Goal: Task Accomplishment & Management: Use online tool/utility

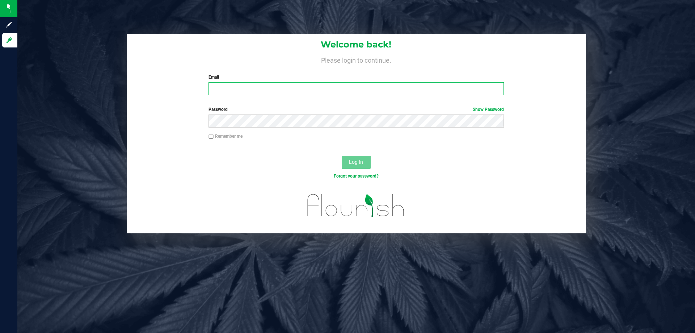
click at [234, 91] on input "Email" at bounding box center [356, 88] width 295 height 13
type input "[EMAIL_ADDRESS][DOMAIN_NAME]"
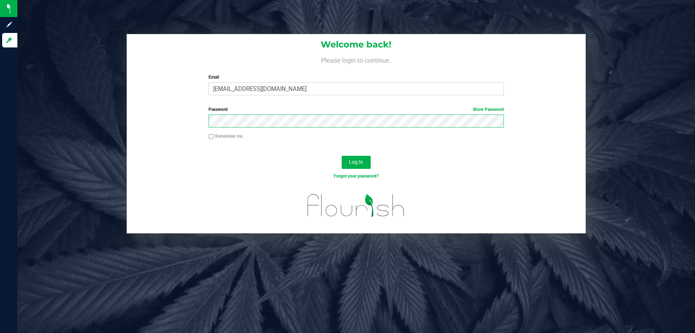
click at [342, 156] on button "Log In" at bounding box center [356, 162] width 29 height 13
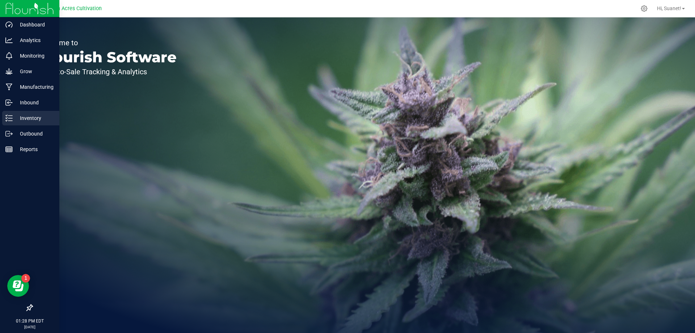
click at [33, 117] on p "Inventory" at bounding box center [34, 118] width 43 height 9
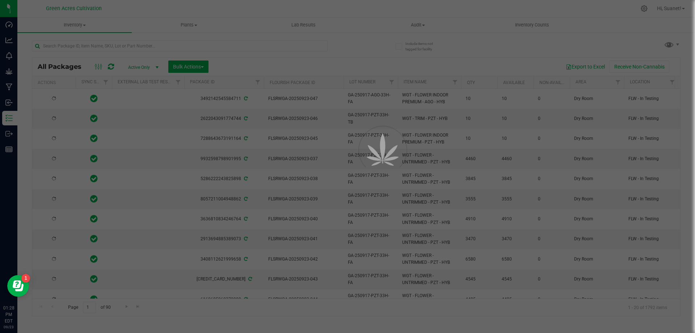
click at [157, 43] on div at bounding box center [347, 166] width 695 height 333
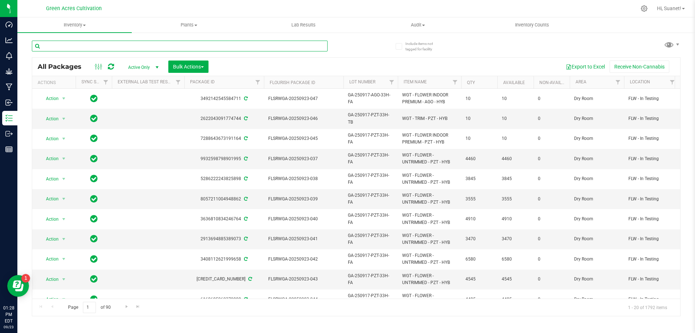
click at [157, 43] on input "text" at bounding box center [180, 46] width 296 height 11
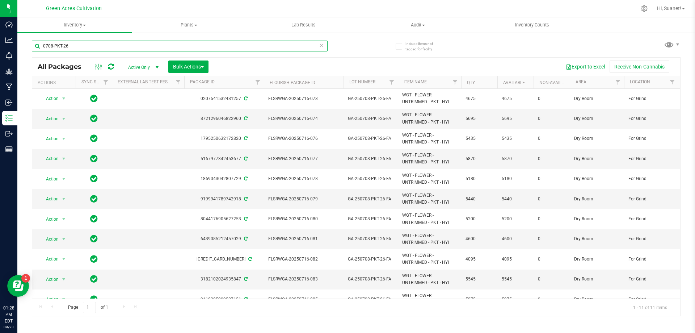
type input "0708-PKT-26"
click at [588, 69] on button "Export to Excel" at bounding box center [585, 66] width 49 height 12
click at [200, 69] on span "Bulk Actions" at bounding box center [188, 67] width 31 height 6
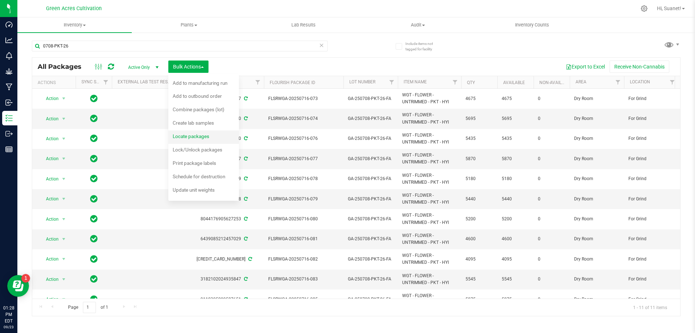
click at [196, 138] on span "Locate packages" at bounding box center [191, 136] width 37 height 6
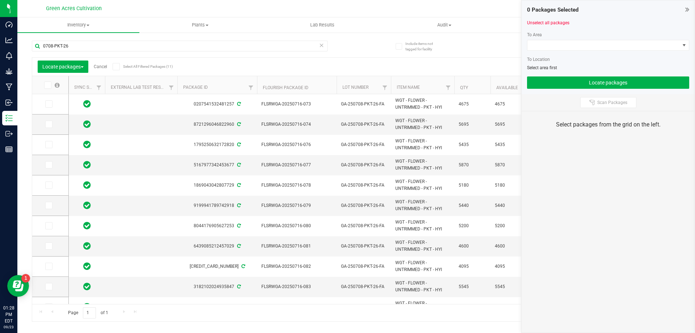
click at [48, 85] on icon at bounding box center [47, 85] width 5 height 0
click at [0, 0] on input "checkbox" at bounding box center [0, 0] width 0 height 0
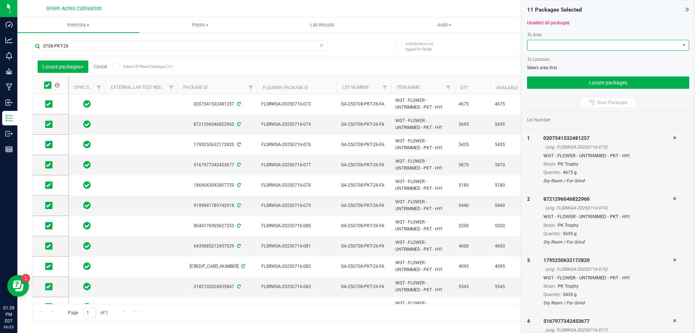
click at [581, 44] on span at bounding box center [603, 45] width 152 height 10
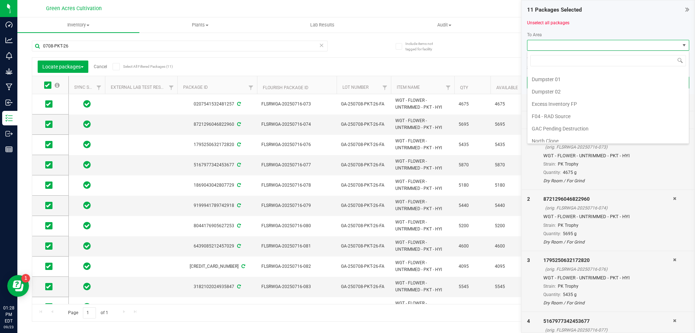
scroll to position [149, 0]
click at [559, 136] on li "Trim Room 101" at bounding box center [607, 136] width 161 height 12
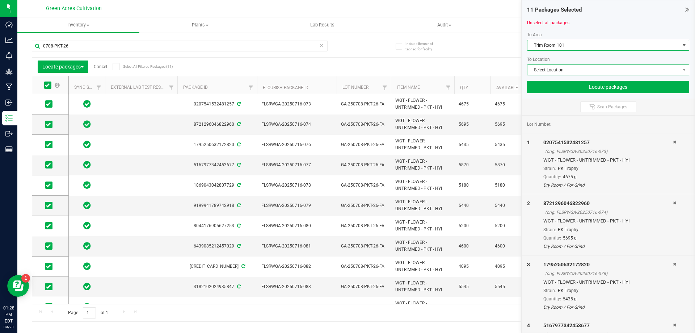
click at [556, 68] on span "Select Location" at bounding box center [603, 70] width 152 height 10
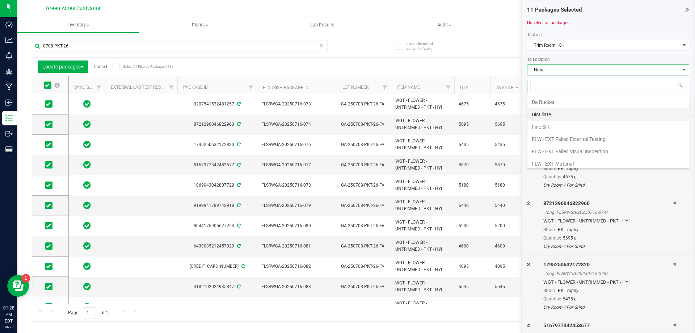
scroll to position [36, 0]
click at [563, 162] on li "FLW - In Testing" at bounding box center [607, 163] width 161 height 12
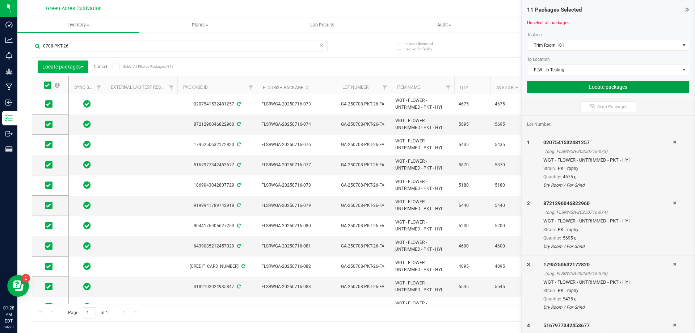
click at [568, 86] on button "Locate packages" at bounding box center [608, 87] width 162 height 12
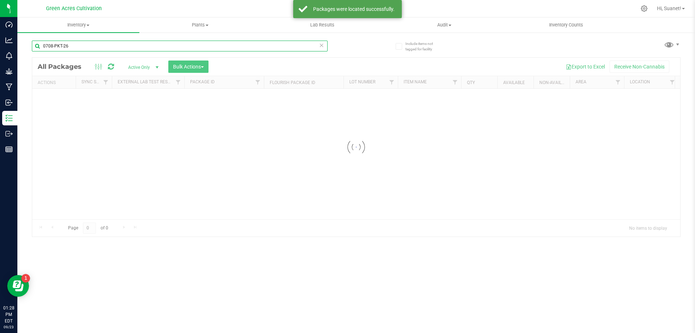
click at [79, 45] on input "0708-PKT-26" at bounding box center [180, 46] width 296 height 11
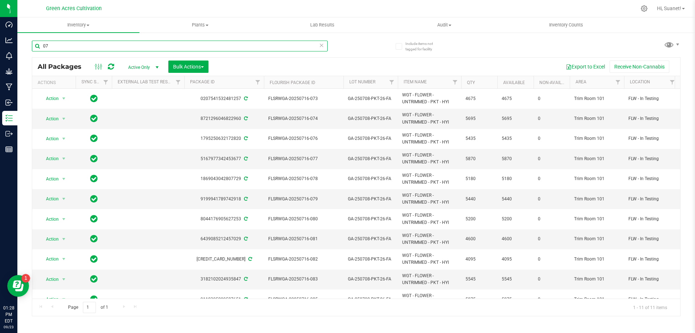
type input "0"
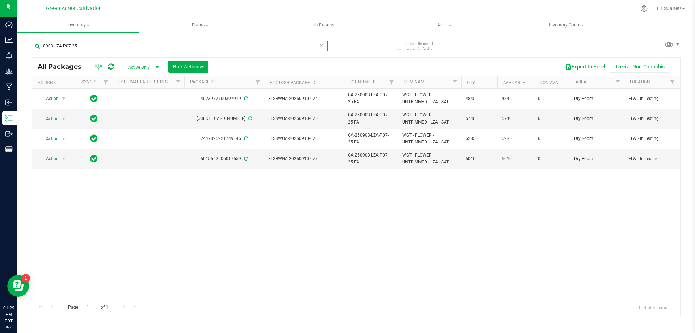
type input "0903-LZA-P07-25"
click at [586, 65] on button "Export to Excel" at bounding box center [585, 66] width 49 height 12
click at [200, 70] on button "Bulk Actions" at bounding box center [188, 66] width 40 height 12
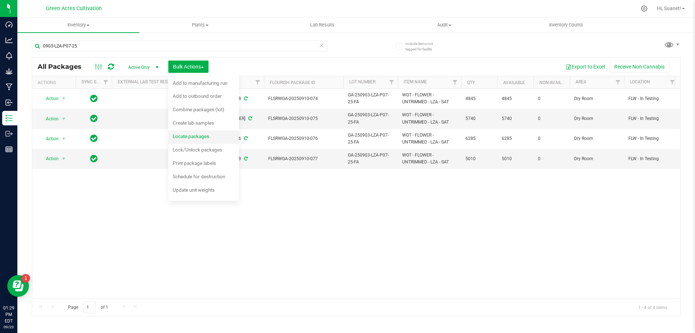
click at [202, 138] on span "Locate packages" at bounding box center [191, 136] width 37 height 6
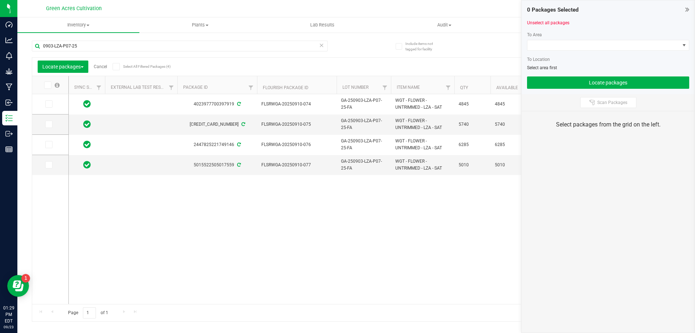
click at [52, 88] on label at bounding box center [52, 84] width 28 height 7
click at [0, 0] on input "checkbox" at bounding box center [0, 0] width 0 height 0
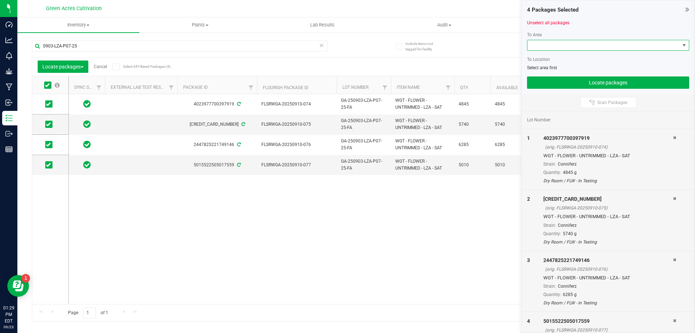
click at [561, 47] on span at bounding box center [603, 45] width 152 height 10
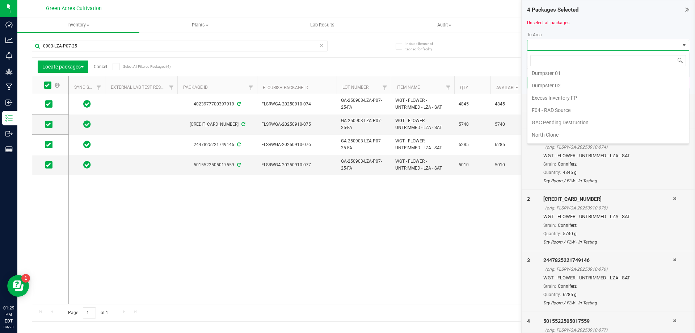
scroll to position [149, 0]
click at [554, 135] on li "Trim Room 101" at bounding box center [607, 136] width 161 height 12
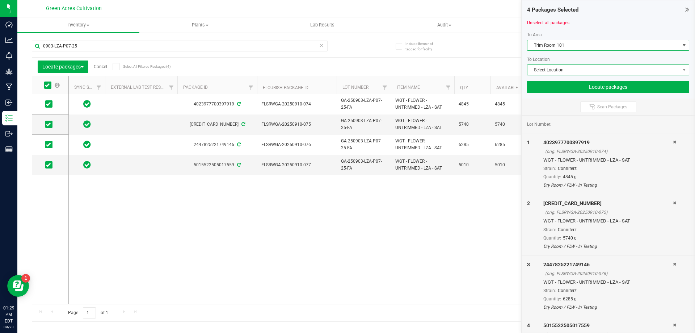
click at [560, 71] on span "Select Location" at bounding box center [603, 70] width 152 height 10
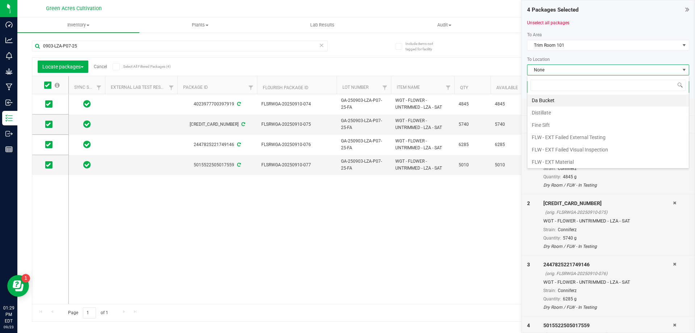
scroll to position [36, 0]
click at [558, 163] on li "FLW - In Testing" at bounding box center [607, 163] width 161 height 12
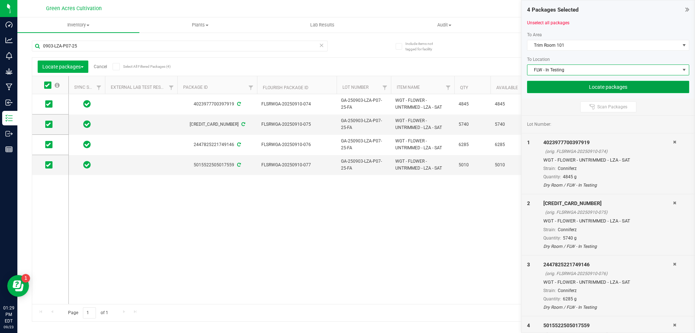
click at [568, 88] on button "Locate packages" at bounding box center [608, 87] width 162 height 12
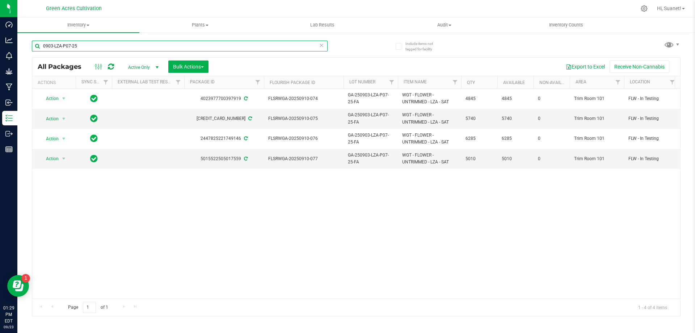
click at [79, 47] on input "0903-LZA-P07-25" at bounding box center [180, 46] width 296 height 11
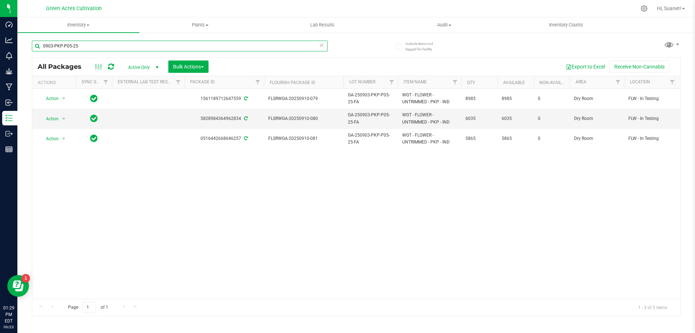
type input "0903-PKP-P05-25"
click at [589, 67] on button "Export to Excel" at bounding box center [585, 66] width 49 height 12
click at [209, 63] on button "Bulk Actions" at bounding box center [188, 66] width 40 height 12
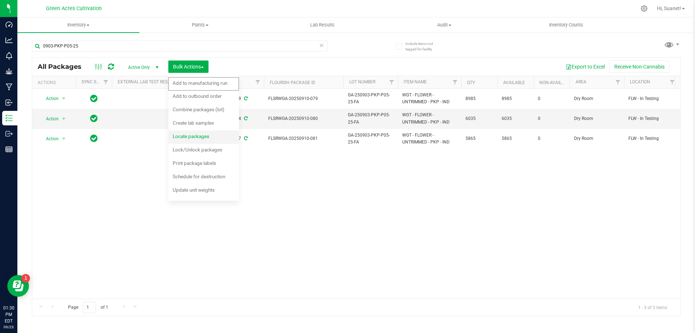
click at [199, 136] on span "Locate packages" at bounding box center [191, 136] width 37 height 6
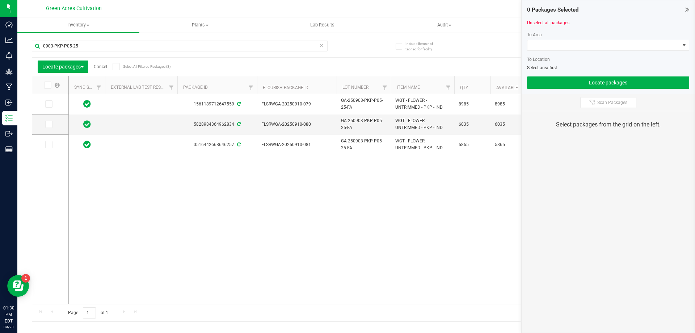
click at [49, 85] on icon at bounding box center [47, 85] width 5 height 0
click at [0, 0] on input "checkbox" at bounding box center [0, 0] width 0 height 0
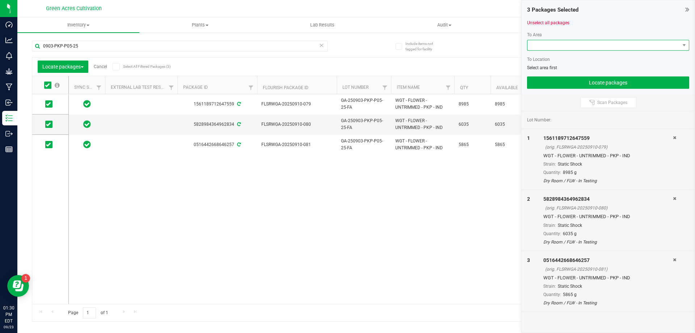
click at [547, 46] on span at bounding box center [603, 45] width 152 height 10
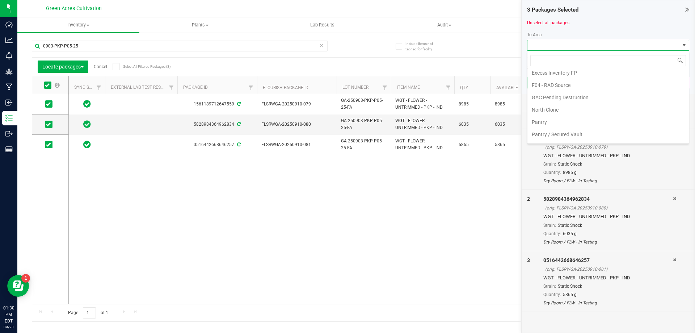
scroll to position [149, 0]
click at [547, 134] on li "Trim Room 101" at bounding box center [607, 136] width 161 height 12
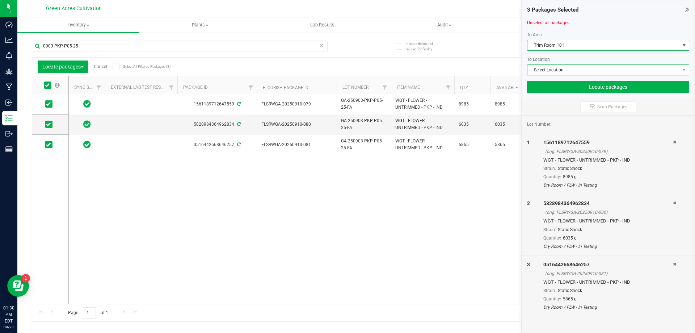
click at [555, 71] on span "Select Location" at bounding box center [603, 70] width 152 height 10
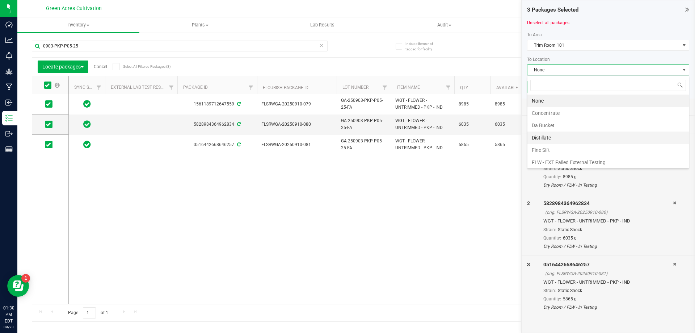
scroll to position [36, 0]
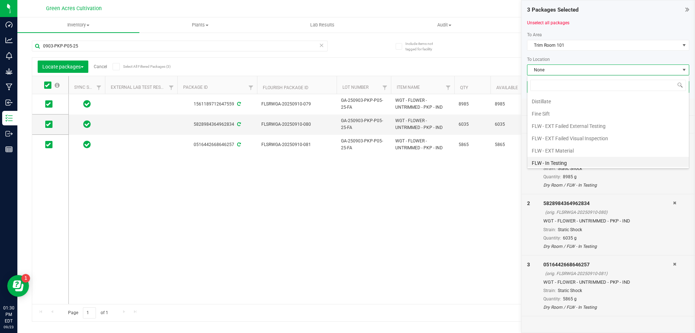
click at [557, 163] on li "FLW - In Testing" at bounding box center [607, 163] width 161 height 12
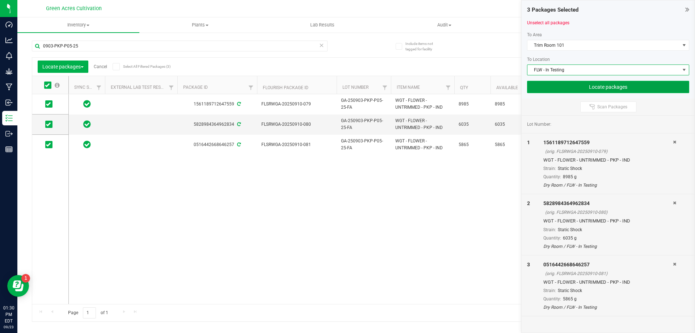
click at [570, 88] on button "Locate packages" at bounding box center [608, 87] width 162 height 12
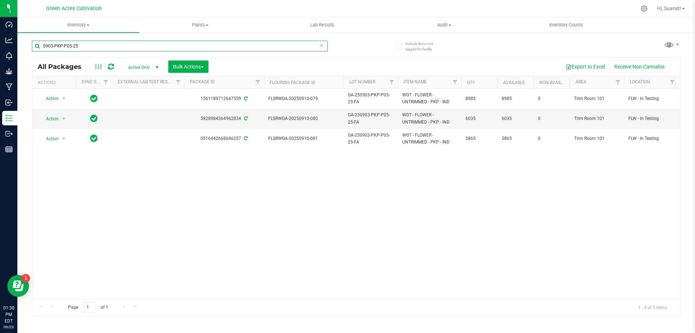
click at [70, 45] on input "0903-PKP-P05-25" at bounding box center [180, 46] width 296 height 11
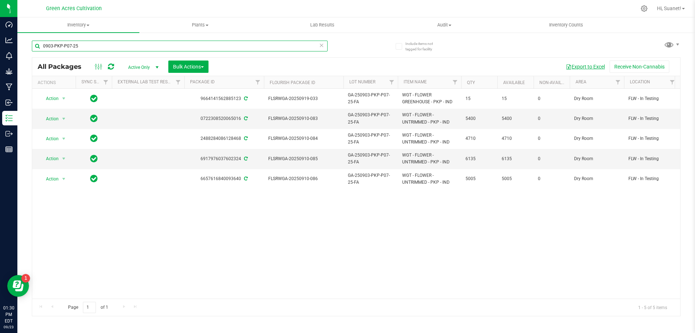
type input "0903-PKP-P07-25"
click at [593, 65] on button "Export to Excel" at bounding box center [585, 66] width 49 height 12
click at [186, 68] on span "Bulk Actions" at bounding box center [188, 67] width 31 height 6
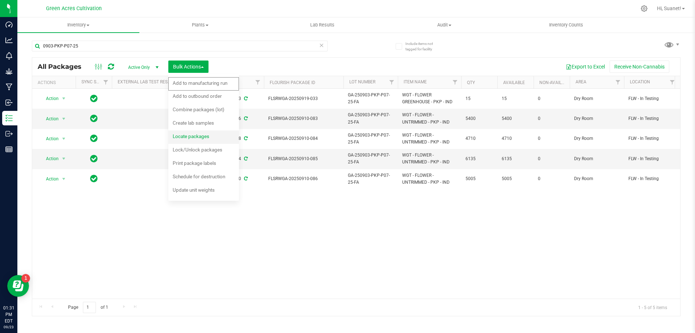
click at [203, 135] on span "Locate packages" at bounding box center [191, 136] width 37 height 6
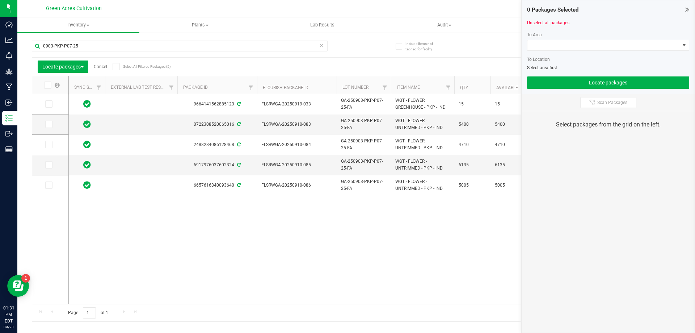
click at [46, 85] on icon at bounding box center [47, 85] width 5 height 0
click at [0, 0] on input "checkbox" at bounding box center [0, 0] width 0 height 0
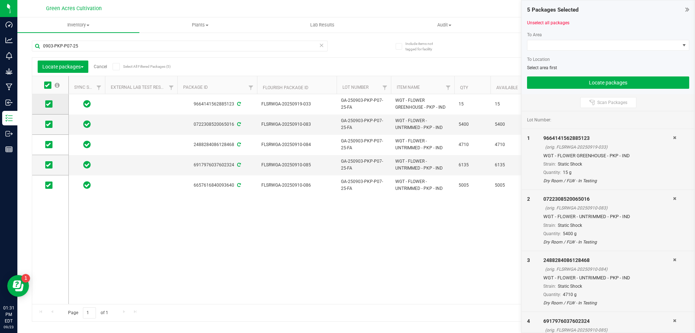
click at [50, 108] on span at bounding box center [48, 103] width 7 height 7
click at [0, 0] on input "checkbox" at bounding box center [0, 0] width 0 height 0
click at [620, 46] on span at bounding box center [603, 45] width 152 height 10
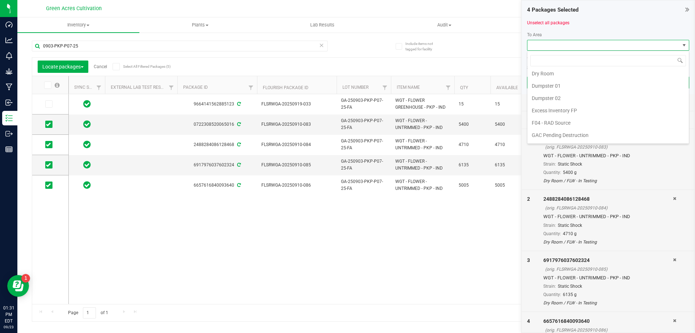
scroll to position [149, 0]
click at [542, 134] on li "Trim Room 101" at bounding box center [607, 136] width 161 height 12
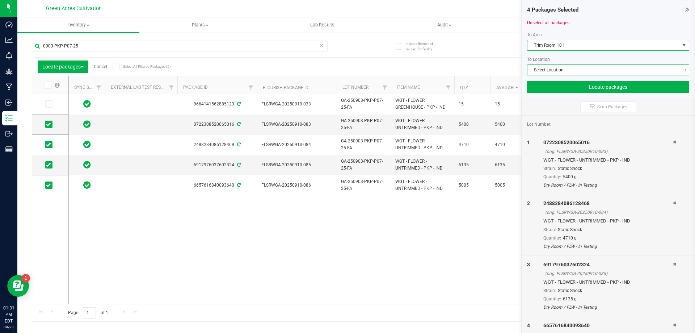
click at [569, 71] on span "Select Location" at bounding box center [603, 70] width 152 height 10
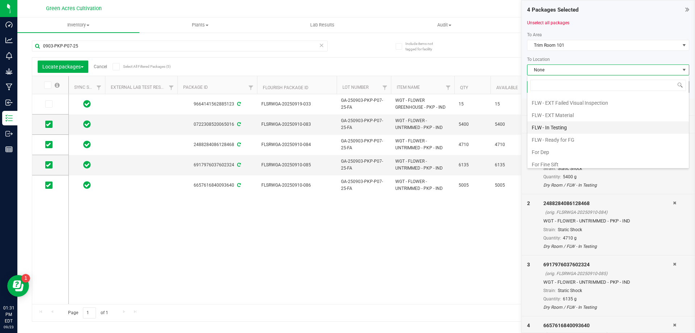
scroll to position [72, 0]
click at [565, 127] on li "FLW - In Testing" at bounding box center [607, 127] width 161 height 12
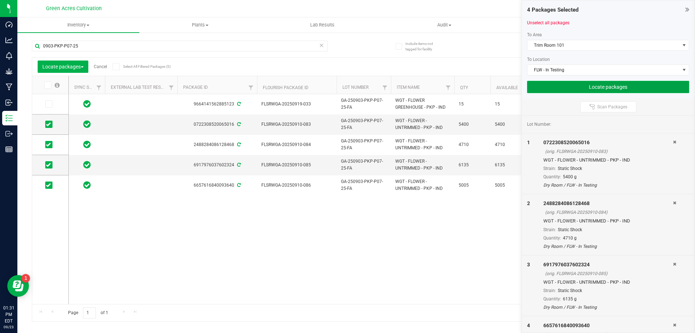
click at [570, 89] on button "Locate packages" at bounding box center [608, 87] width 162 height 12
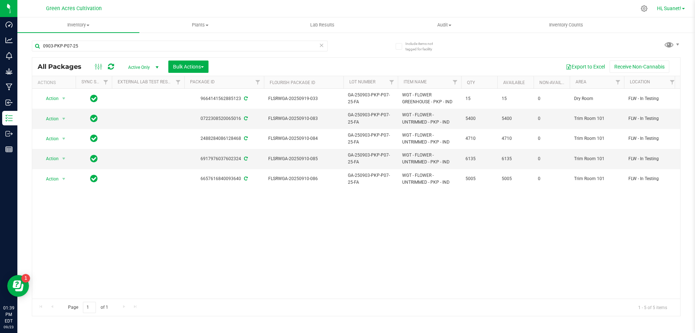
click at [678, 9] on span "Hi, Suanet!" at bounding box center [669, 8] width 24 height 6
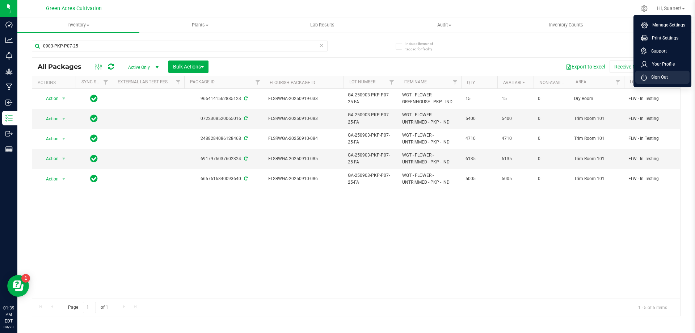
click at [659, 77] on span "Sign Out" at bounding box center [657, 76] width 21 height 7
